Goal: Check status: Check status

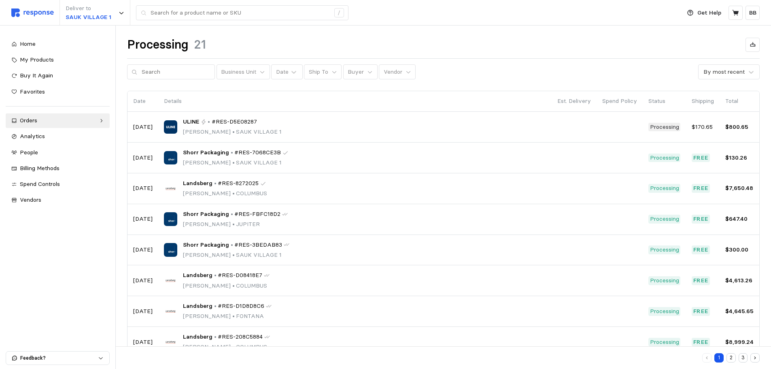
click at [38, 8] on div "Deliver to [GEOGRAPHIC_DATA] 1 /" at bounding box center [343, 13] width 665 height 26
click at [36, 13] on img at bounding box center [32, 13] width 43 height 9
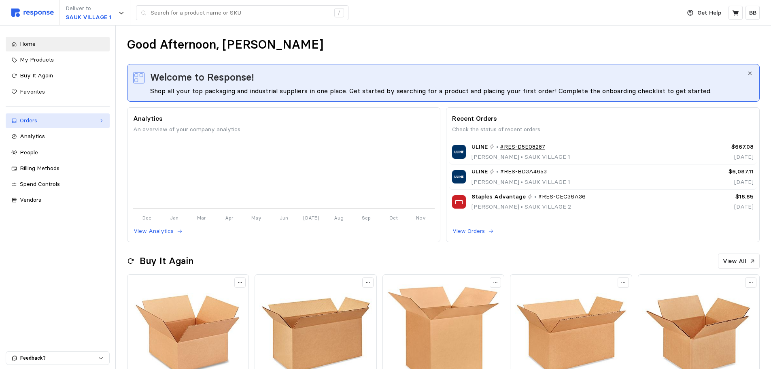
click at [43, 120] on div "Orders" at bounding box center [58, 120] width 76 height 9
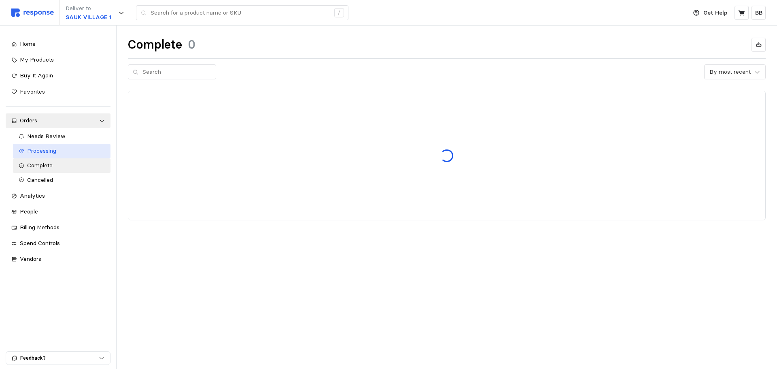
click at [48, 150] on span "Processing" at bounding box center [41, 150] width 29 height 7
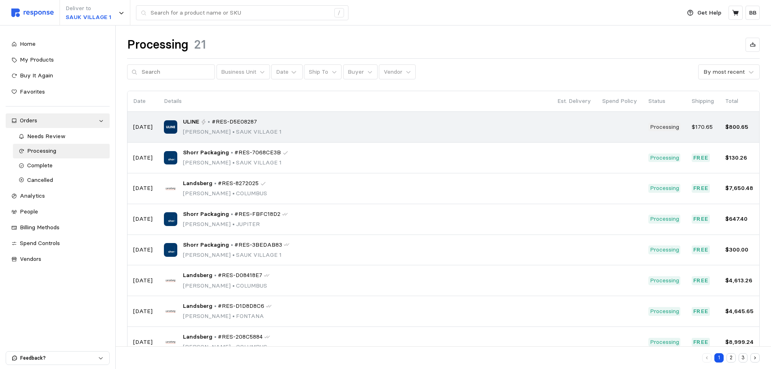
click at [237, 129] on p "[PERSON_NAME] • [GEOGRAPHIC_DATA] 1" at bounding box center [232, 132] width 99 height 9
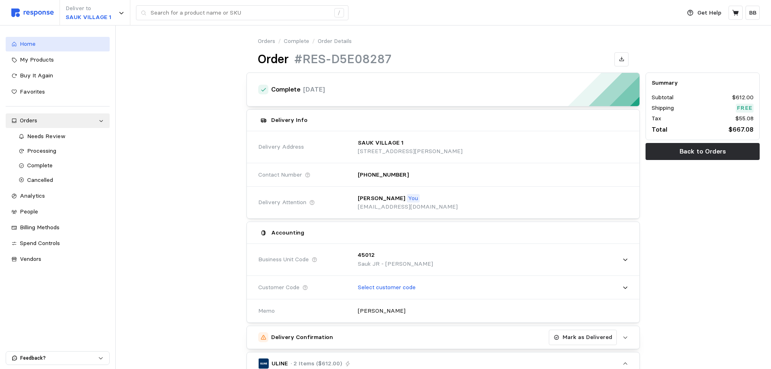
click at [38, 46] on div "Home" at bounding box center [62, 44] width 84 height 9
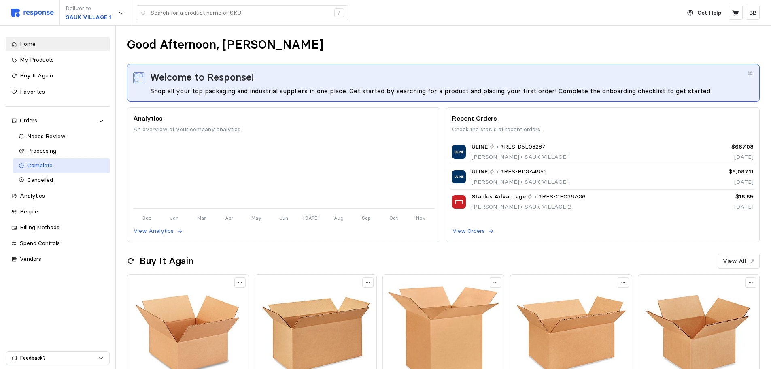
click at [47, 167] on span "Complete" at bounding box center [40, 165] width 26 height 7
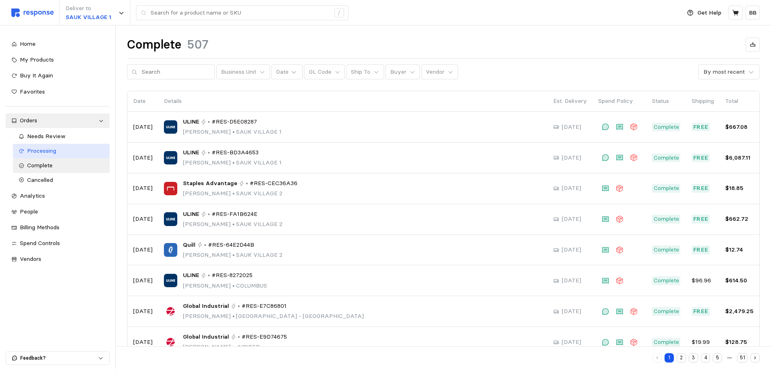
click at [53, 148] on span "Processing" at bounding box center [41, 150] width 29 height 7
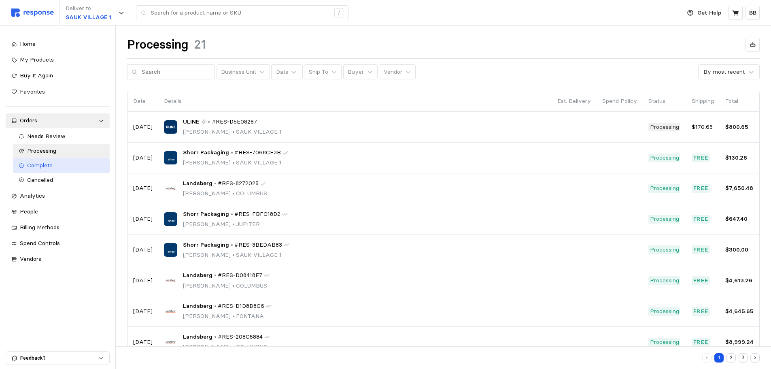
click at [49, 166] on span "Complete" at bounding box center [40, 165] width 26 height 7
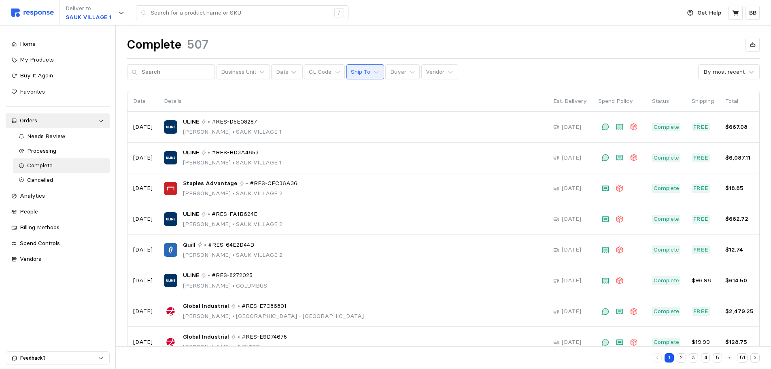
click at [354, 70] on p "Ship To" at bounding box center [360, 72] width 19 height 9
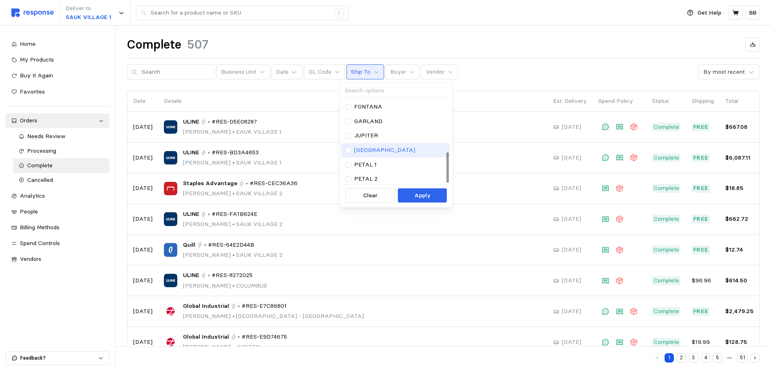
scroll to position [146, 0]
click at [388, 135] on p "SAUK VILLAGE 1" at bounding box center [377, 134] width 46 height 9
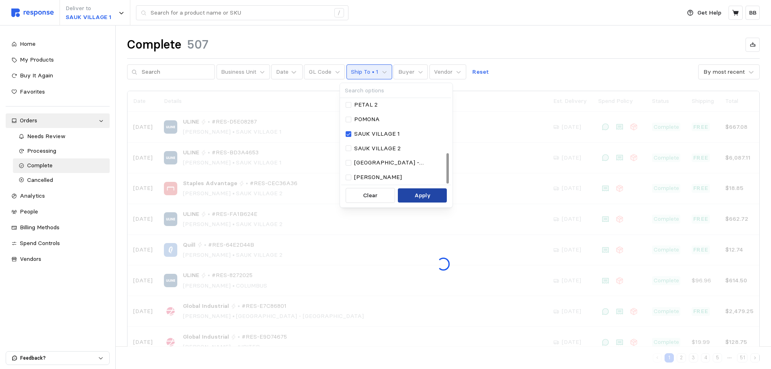
click at [426, 196] on p "Apply" at bounding box center [423, 195] width 16 height 9
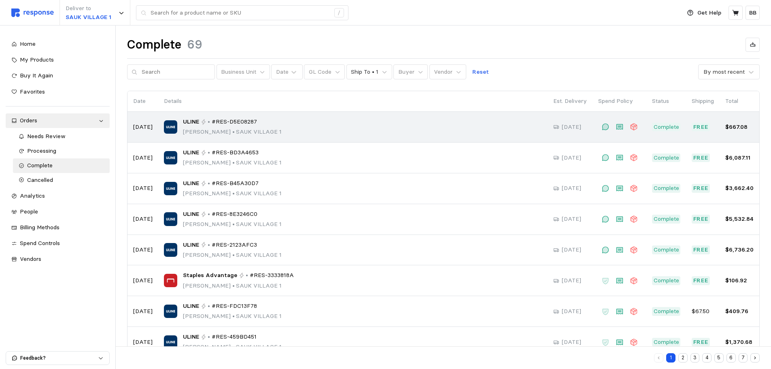
click at [342, 130] on div "ULINE • #RES-D5E08287 [PERSON_NAME] • [GEOGRAPHIC_DATA] 1" at bounding box center [353, 126] width 378 height 19
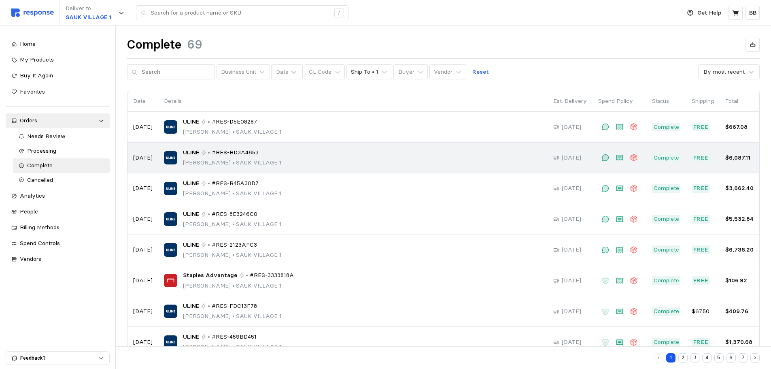
click at [247, 153] on span "#RES-BD3A4653" at bounding box center [235, 152] width 47 height 9
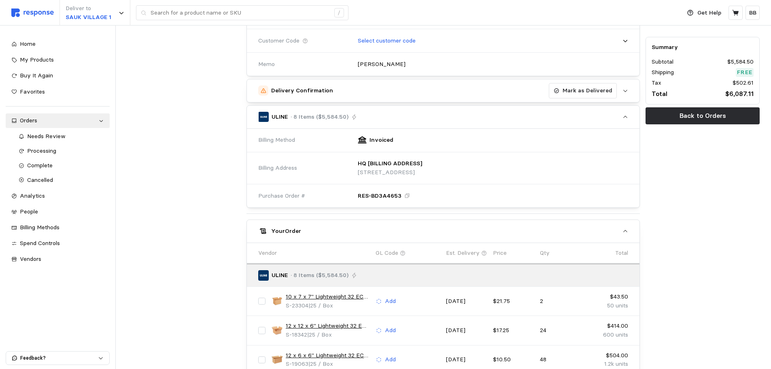
scroll to position [244, 0]
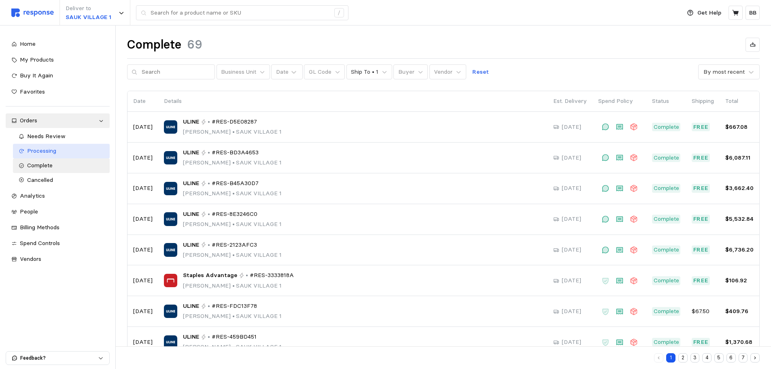
click at [57, 150] on div "Processing" at bounding box center [65, 151] width 77 height 9
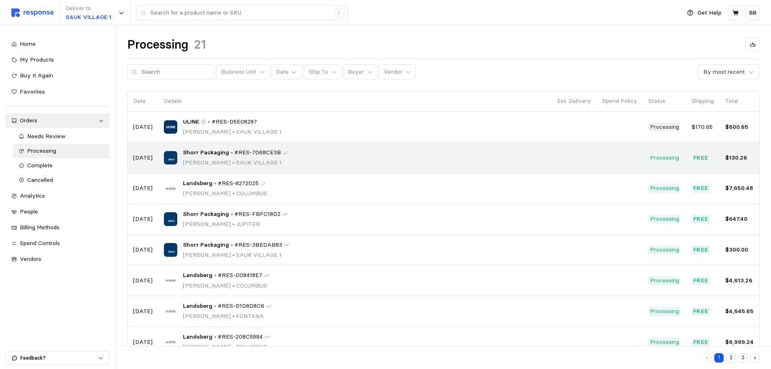
click at [279, 157] on div "Shorr Packaging • #RES-7068CE3B [PERSON_NAME] • [GEOGRAPHIC_DATA] 1" at bounding box center [235, 157] width 105 height 19
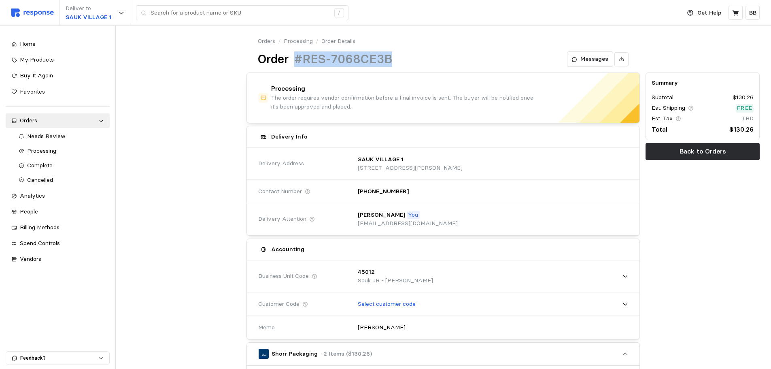
drag, startPoint x: 394, startPoint y: 58, endPoint x: 298, endPoint y: 60, distance: 96.0
click at [298, 60] on div "Order #RES-7068CE3B Messages" at bounding box center [443, 59] width 371 height 16
copy h1 "#RES-7068CE3B"
